Goal: Navigation & Orientation: Find specific page/section

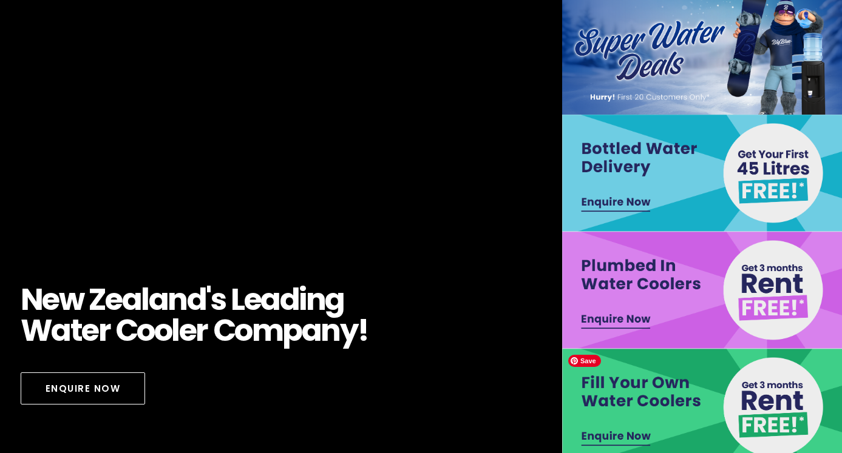
drag, startPoint x: 663, startPoint y: 396, endPoint x: 271, endPoint y: 309, distance: 401.4
click at [663, 396] on img at bounding box center [703, 407] width 282 height 117
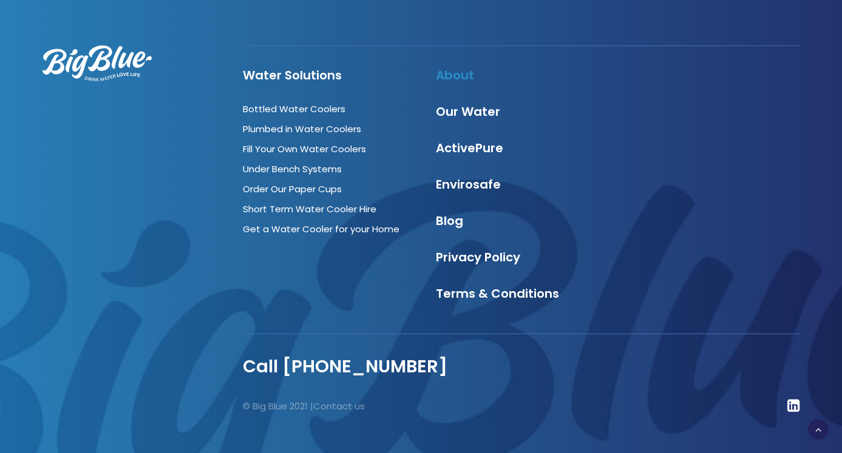
click at [453, 67] on link "About" at bounding box center [455, 75] width 38 height 17
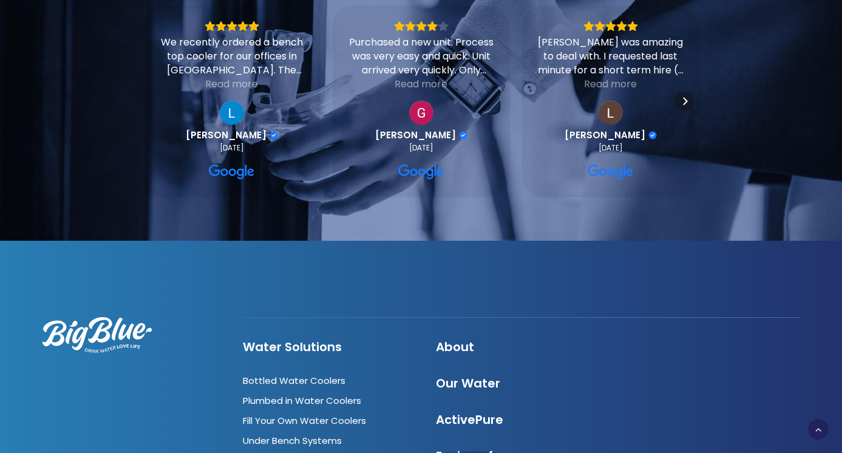
scroll to position [3674, 0]
